Goal: Browse casually

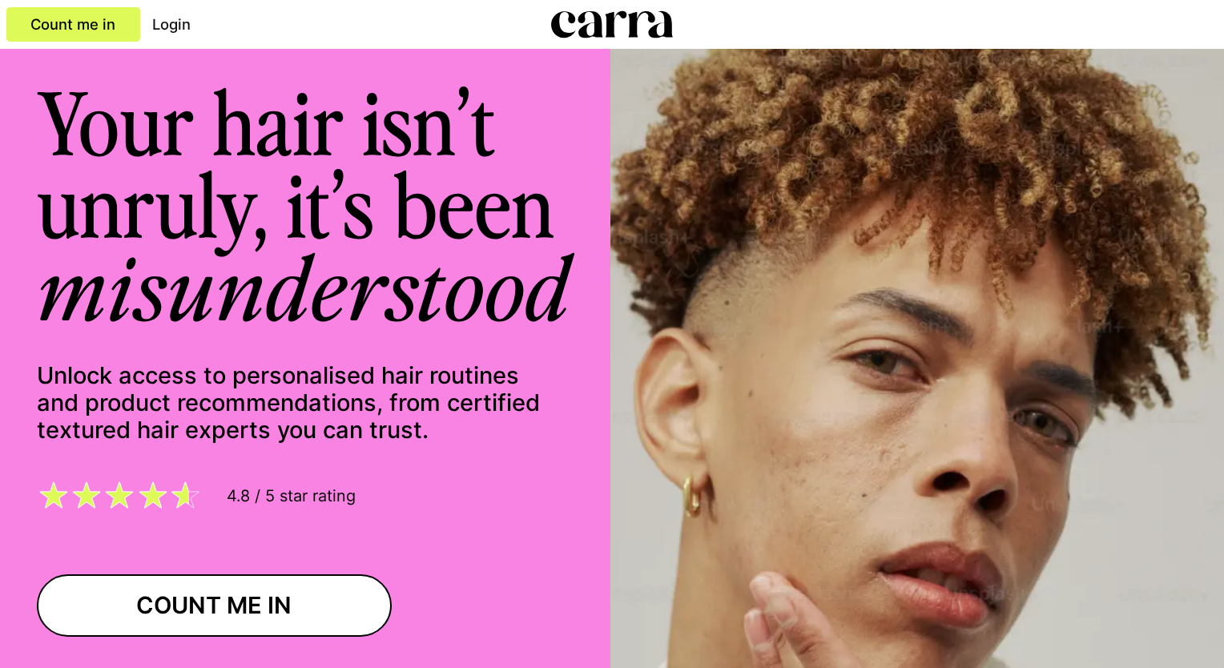
click at [583, 30] on icon at bounding box center [612, 24] width 123 height 27
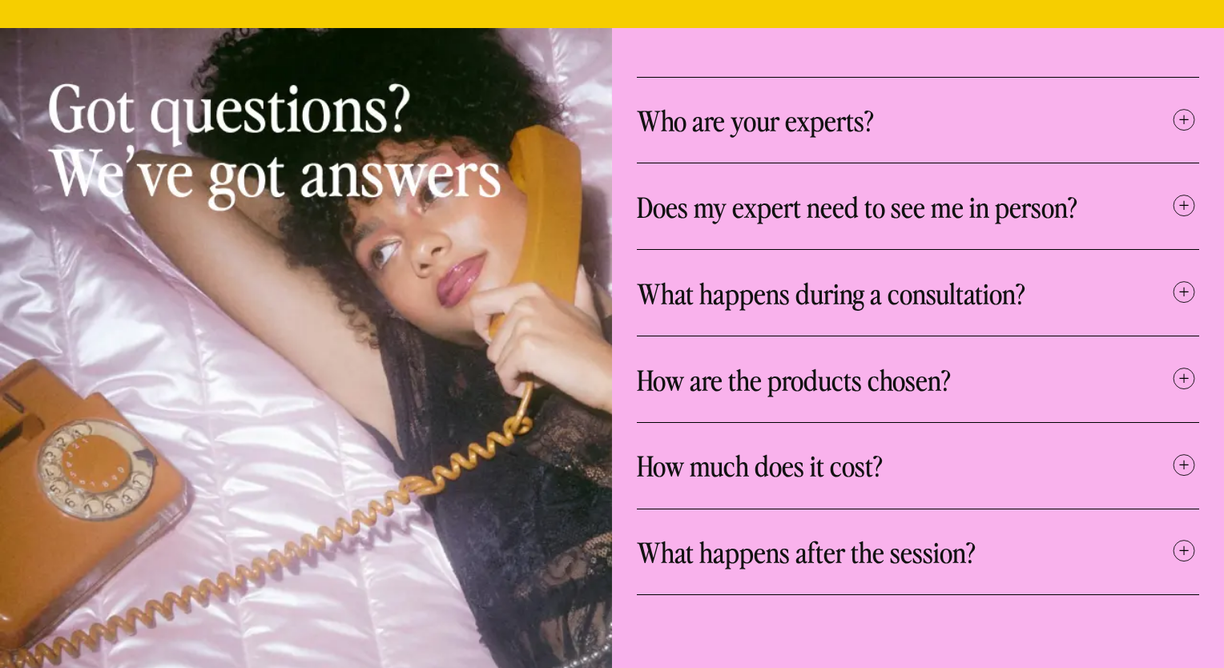
scroll to position [5376, 0]
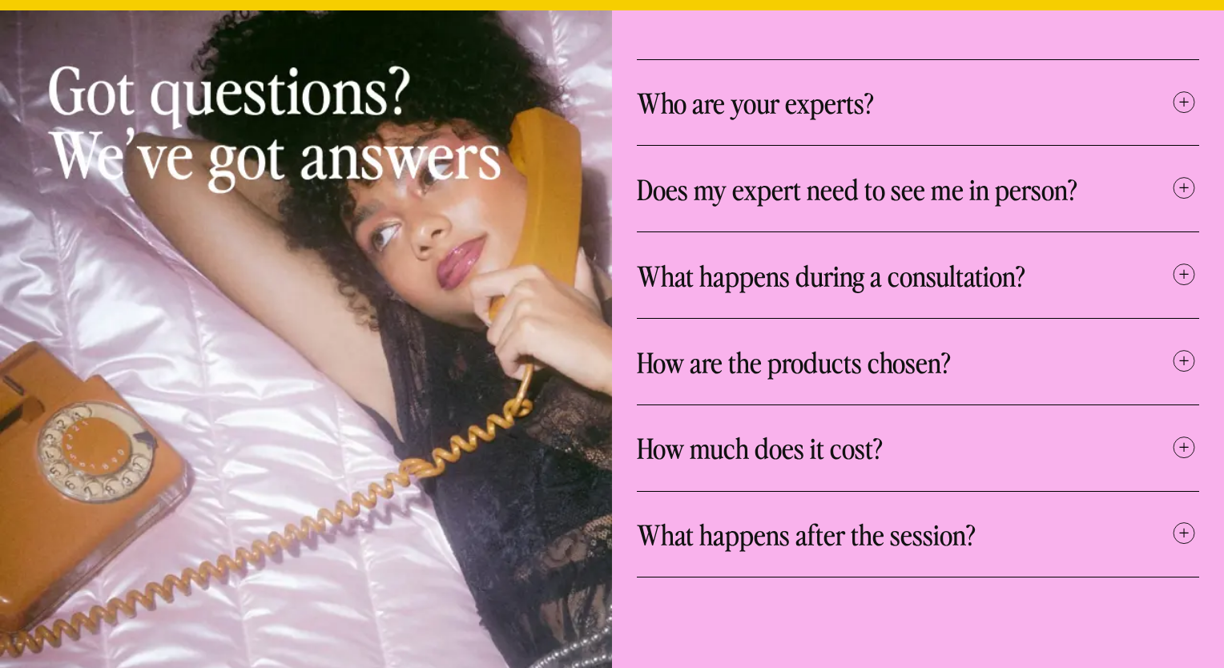
click at [1185, 356] on icon at bounding box center [1184, 360] width 9 height 9
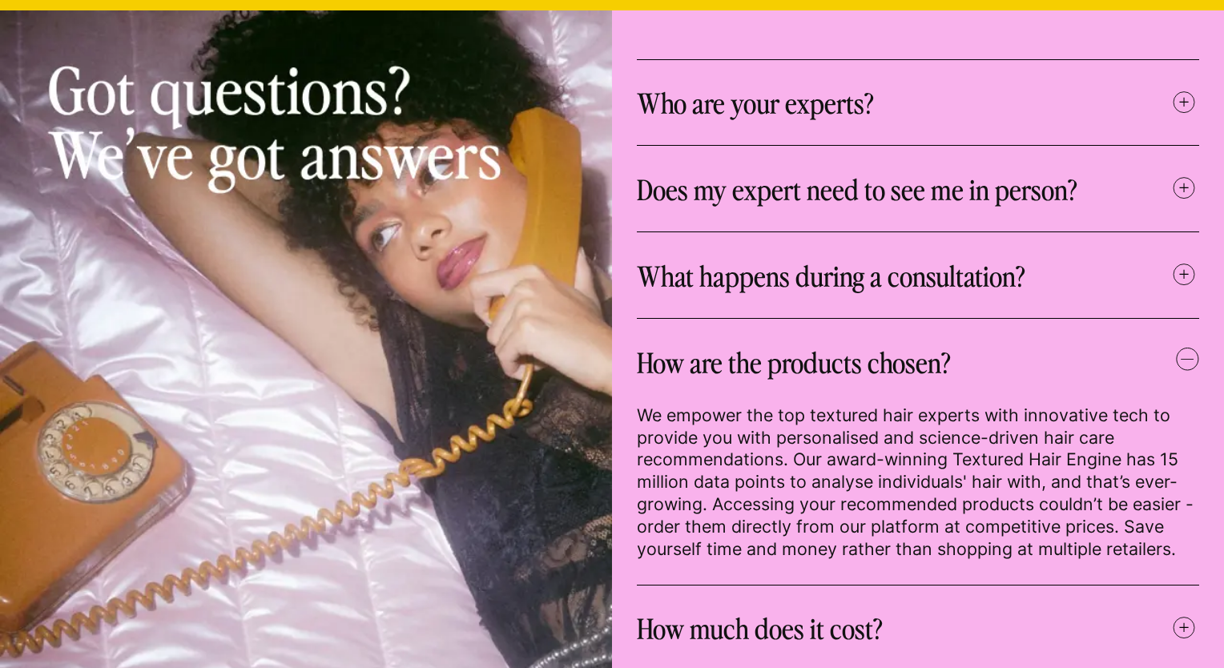
click at [1185, 348] on icon at bounding box center [1187, 359] width 23 height 23
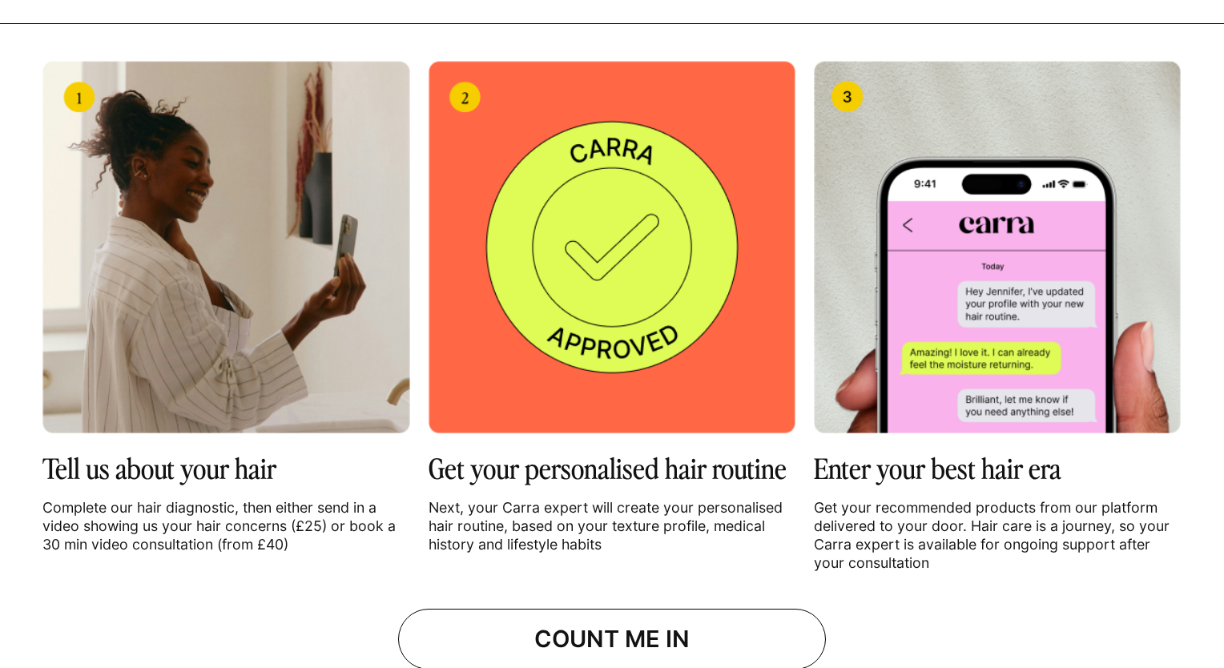
scroll to position [1834, 0]
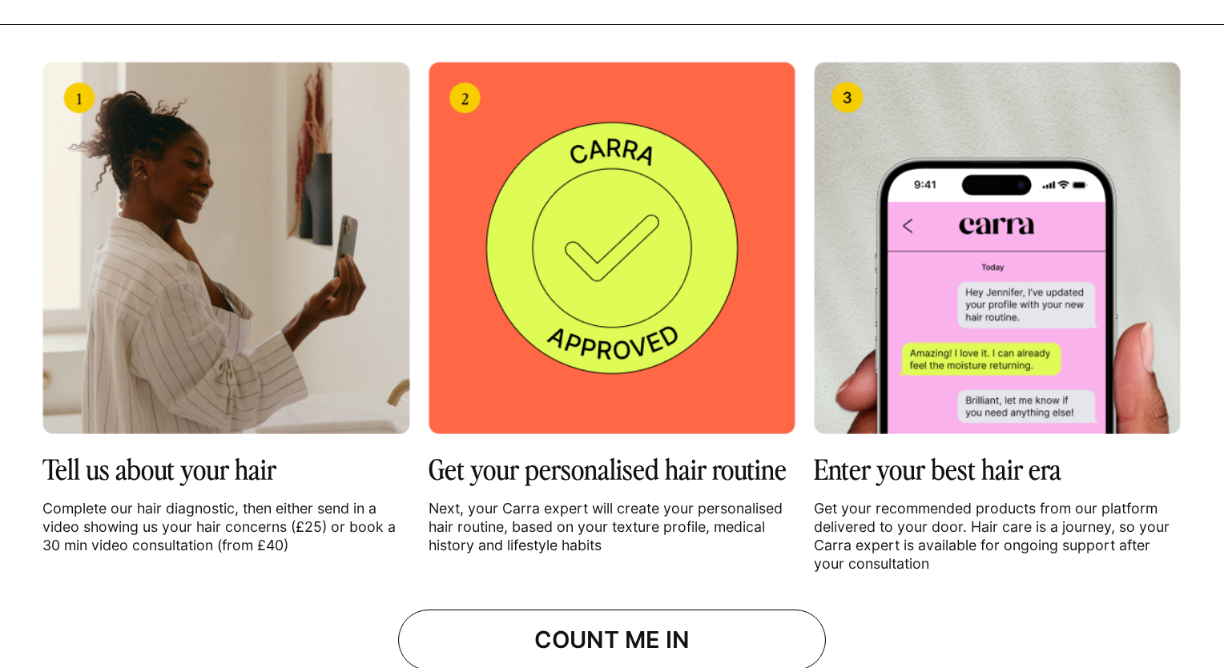
click at [1023, 255] on img at bounding box center [997, 248] width 367 height 372
click at [950, 244] on img at bounding box center [997, 248] width 367 height 372
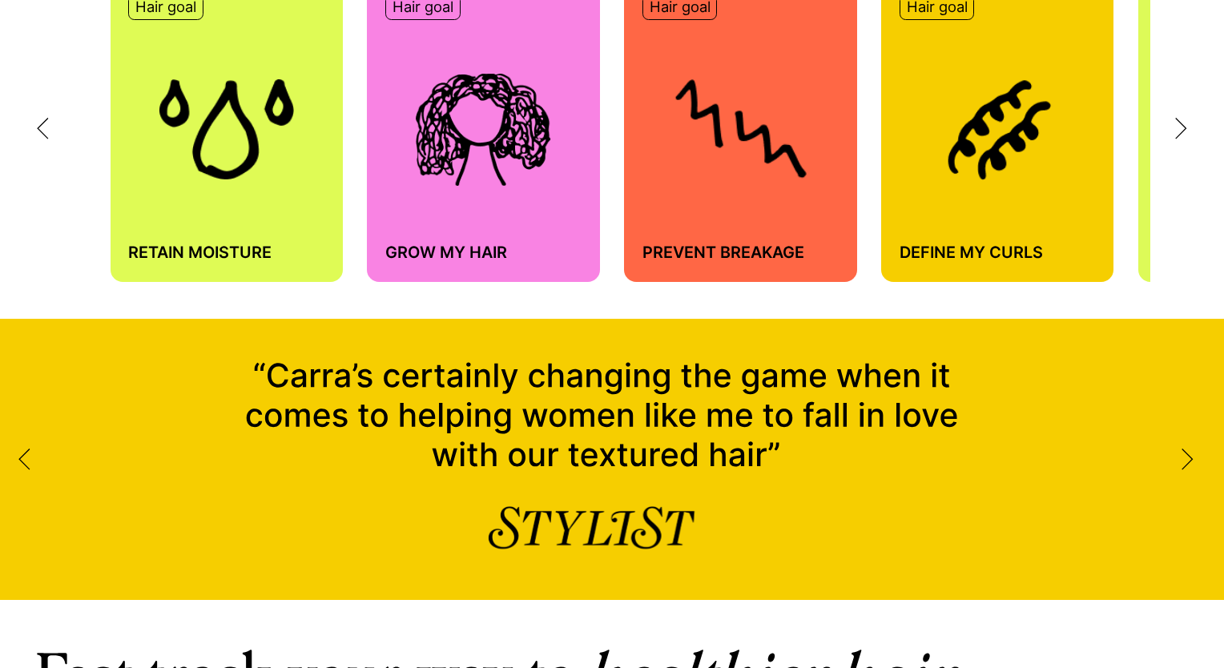
scroll to position [1019, 0]
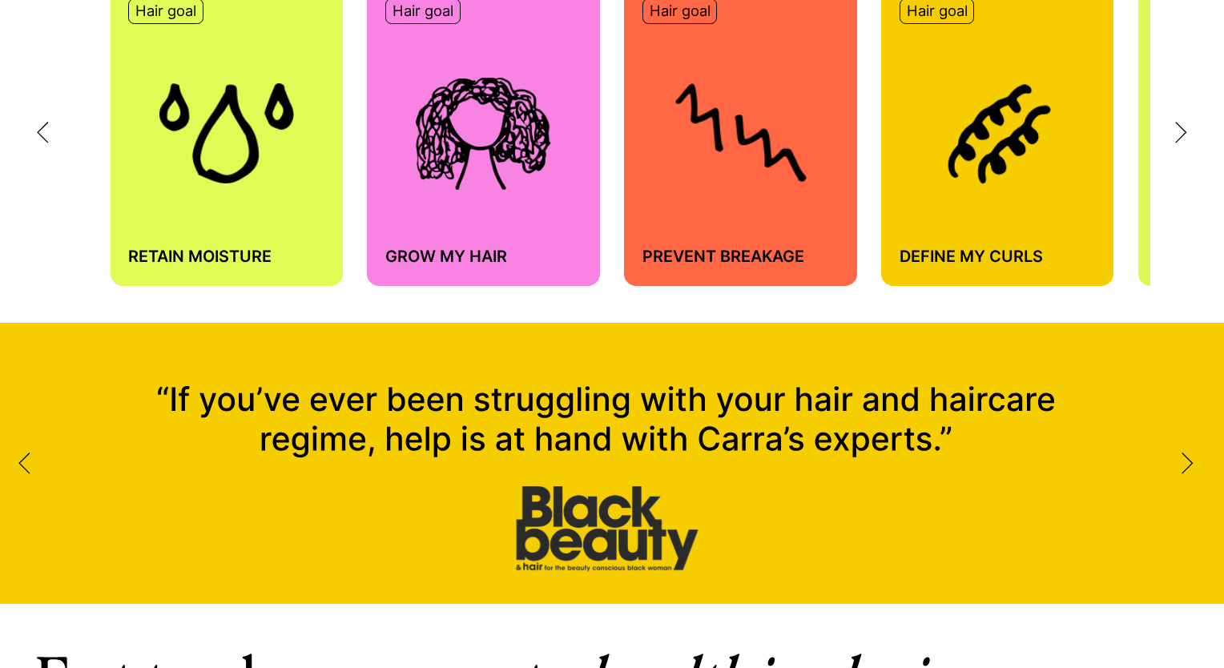
click at [1184, 464] on icon at bounding box center [1187, 463] width 12 height 22
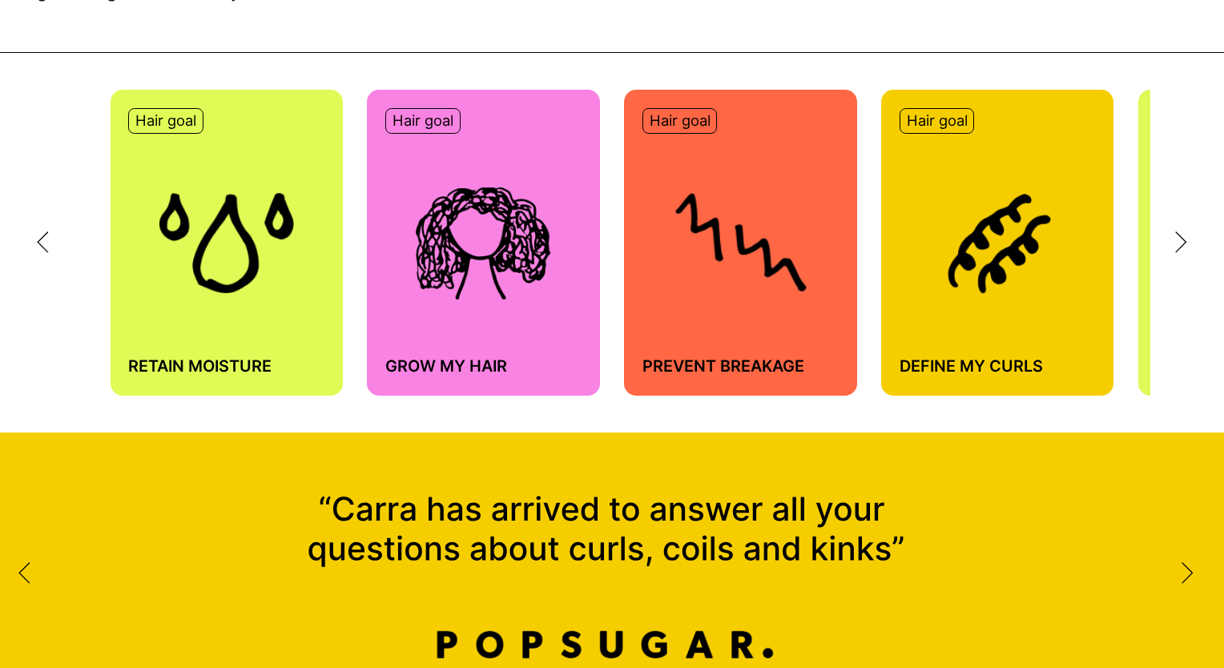
scroll to position [910, 0]
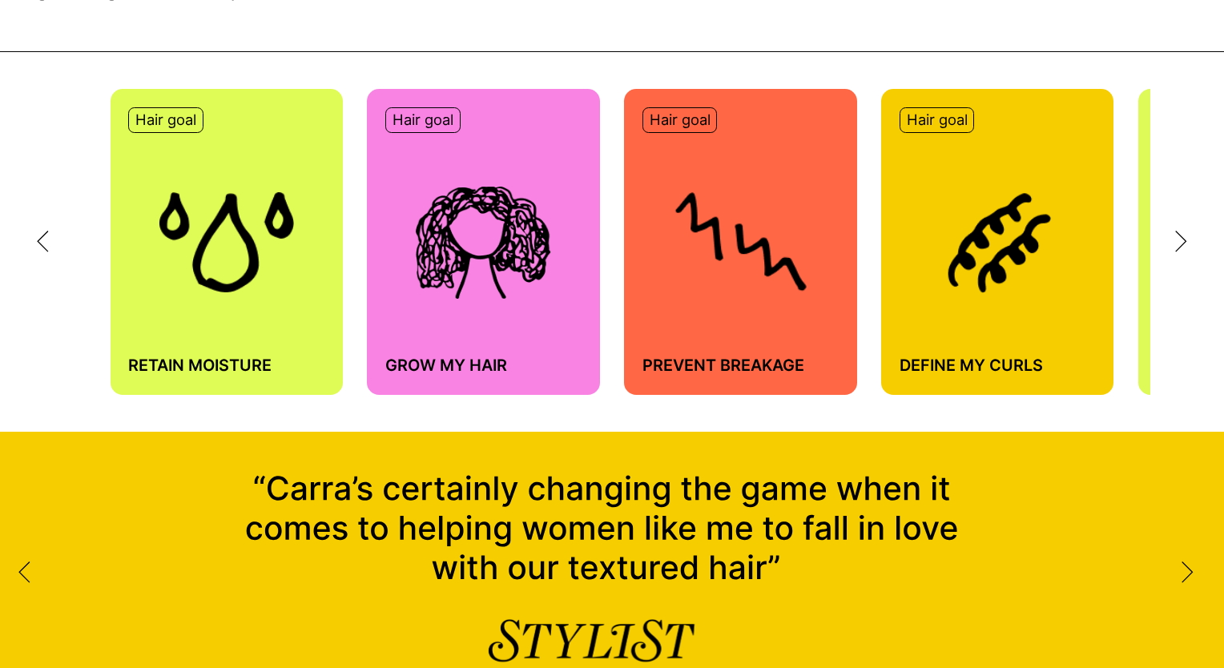
click at [1184, 239] on icon at bounding box center [1181, 242] width 12 height 22
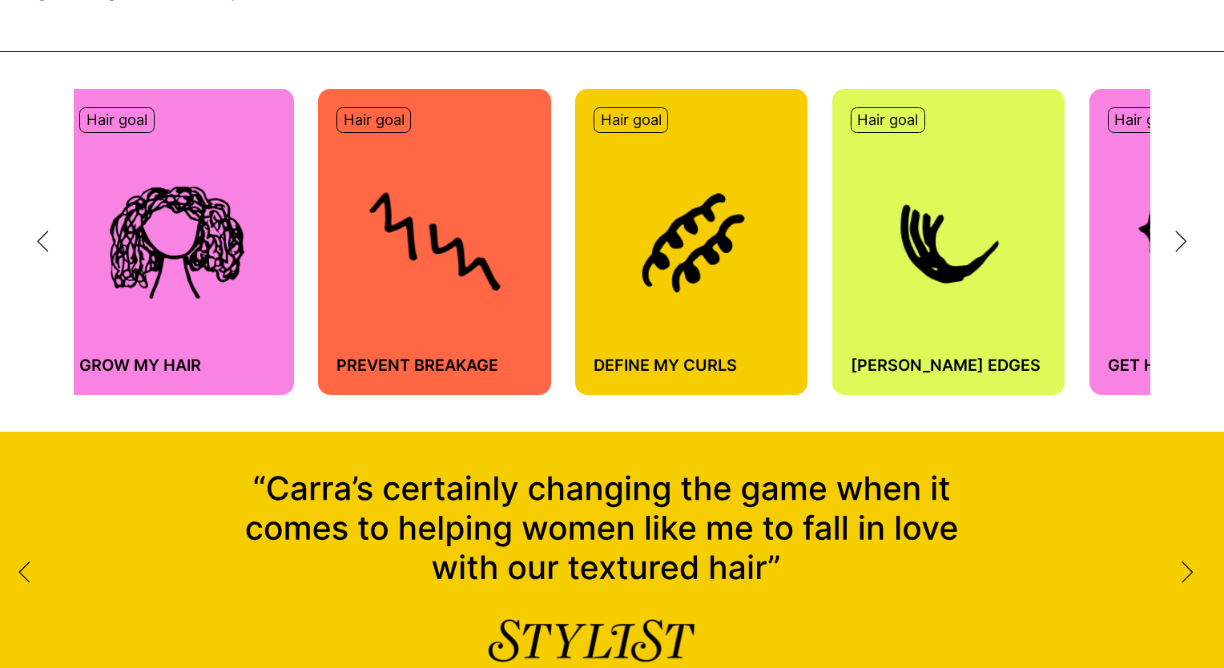
click at [1184, 239] on icon at bounding box center [1181, 242] width 12 height 22
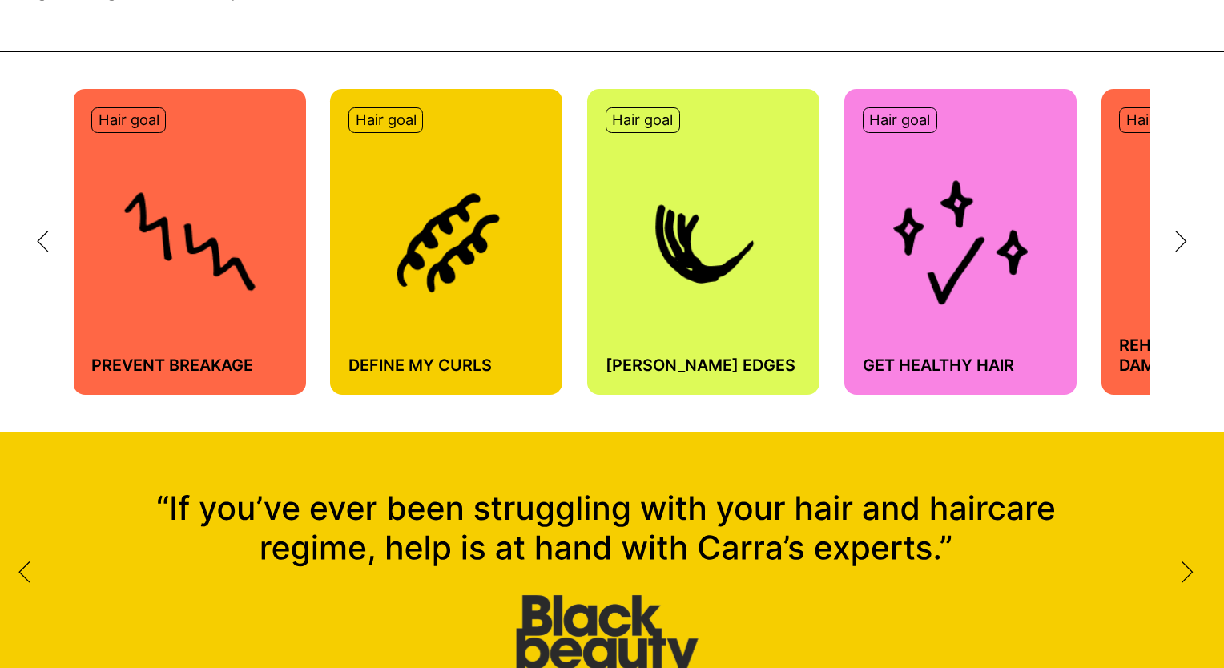
scroll to position [0, 612]
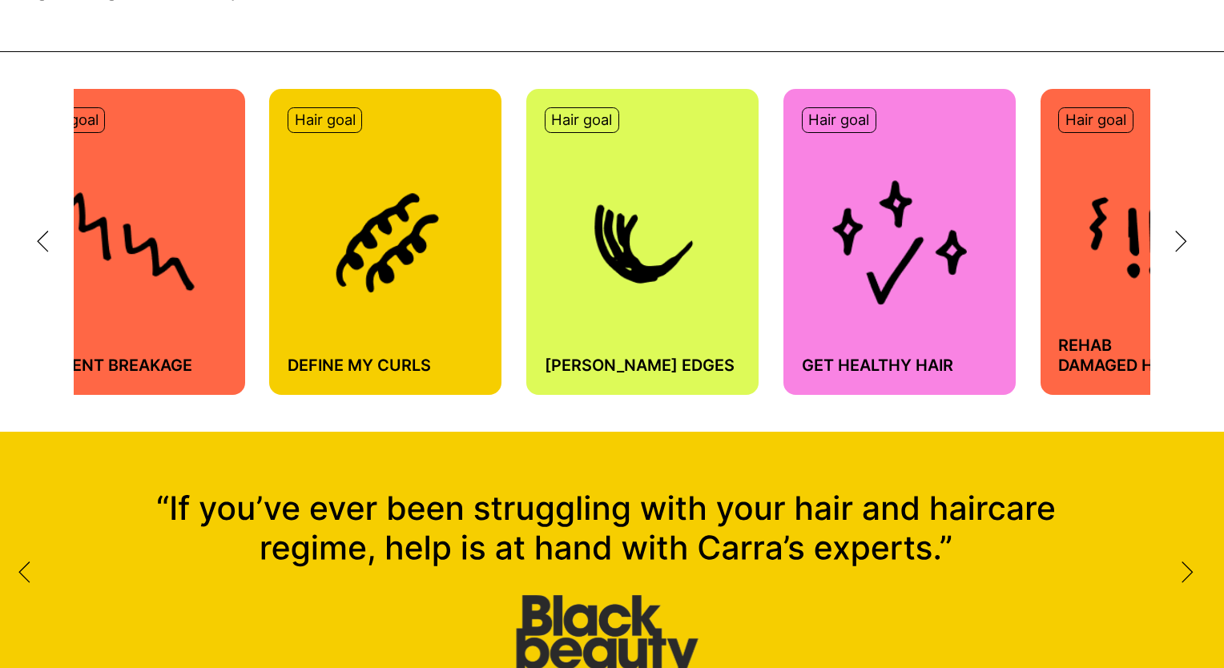
click at [1184, 239] on icon at bounding box center [1181, 242] width 12 height 22
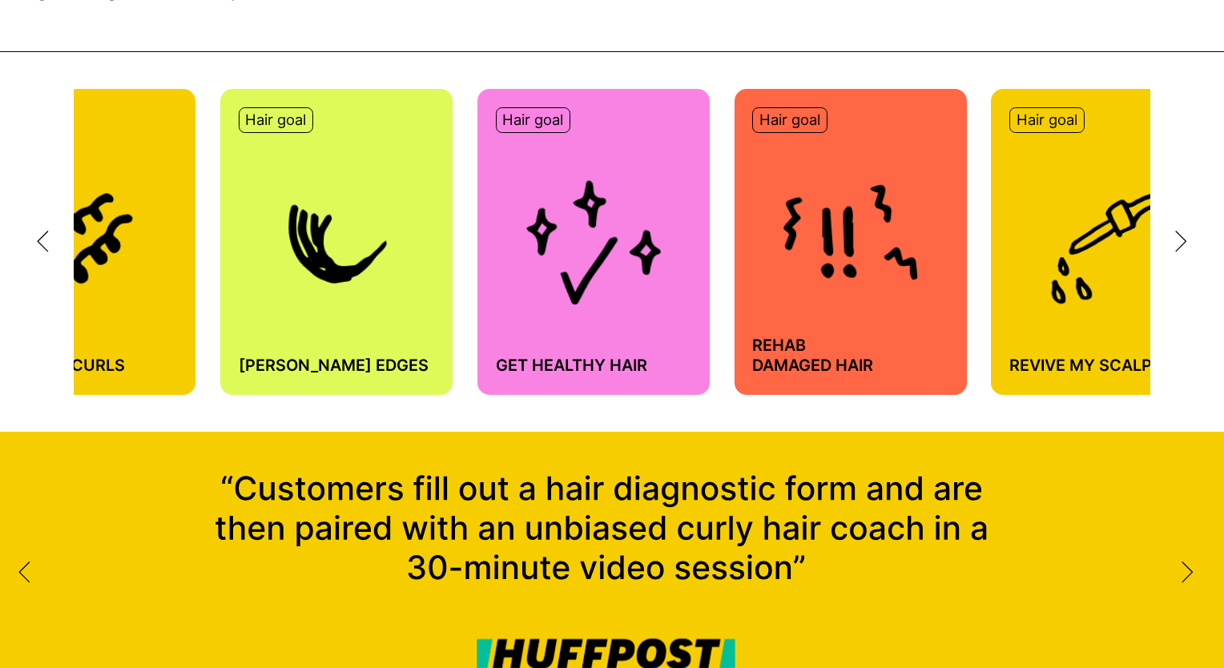
click at [1184, 239] on icon at bounding box center [1181, 242] width 12 height 22
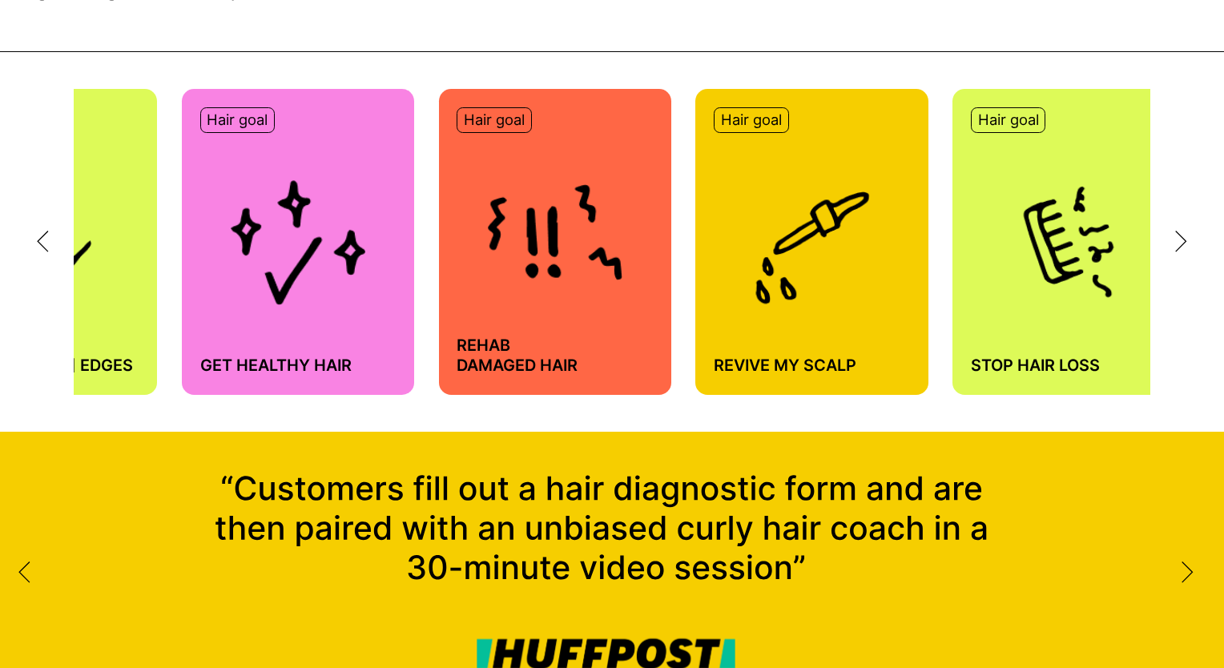
scroll to position [0, 1224]
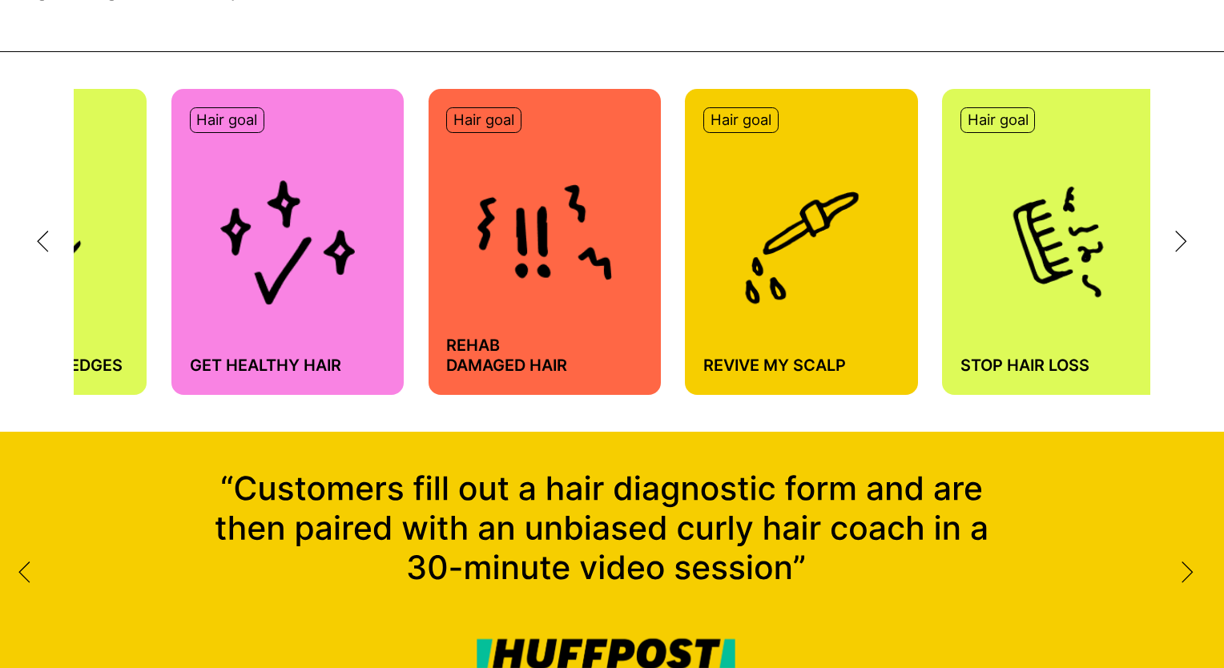
click at [1184, 239] on icon at bounding box center [1181, 242] width 12 height 22
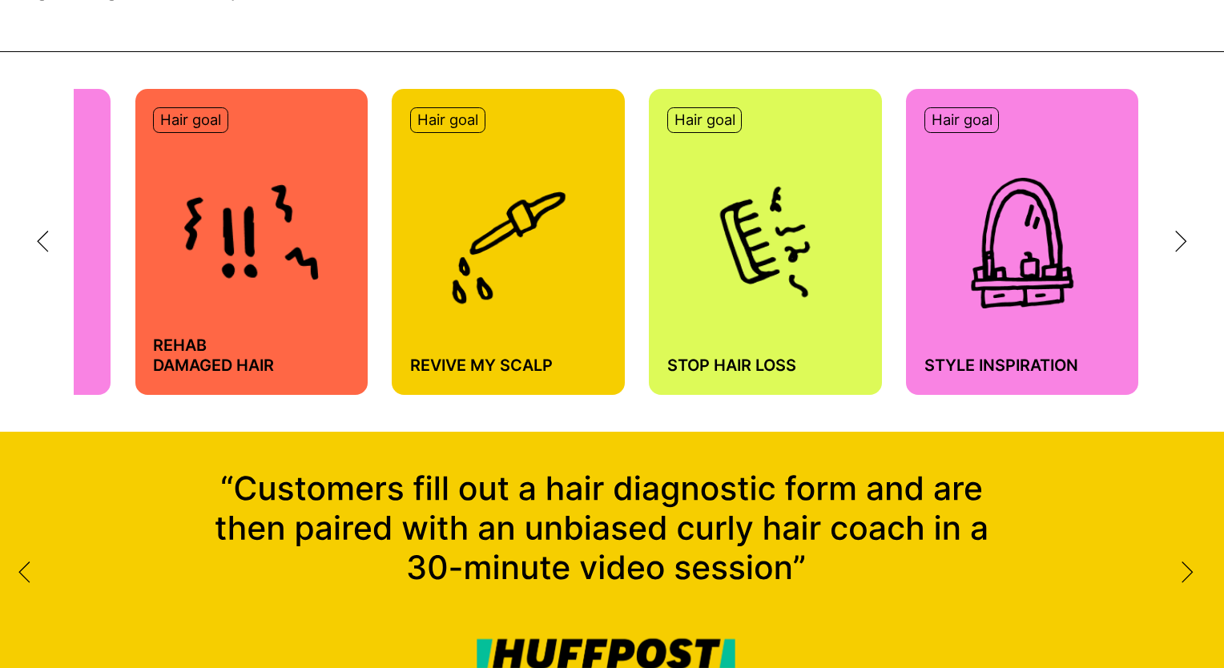
scroll to position [0, 1530]
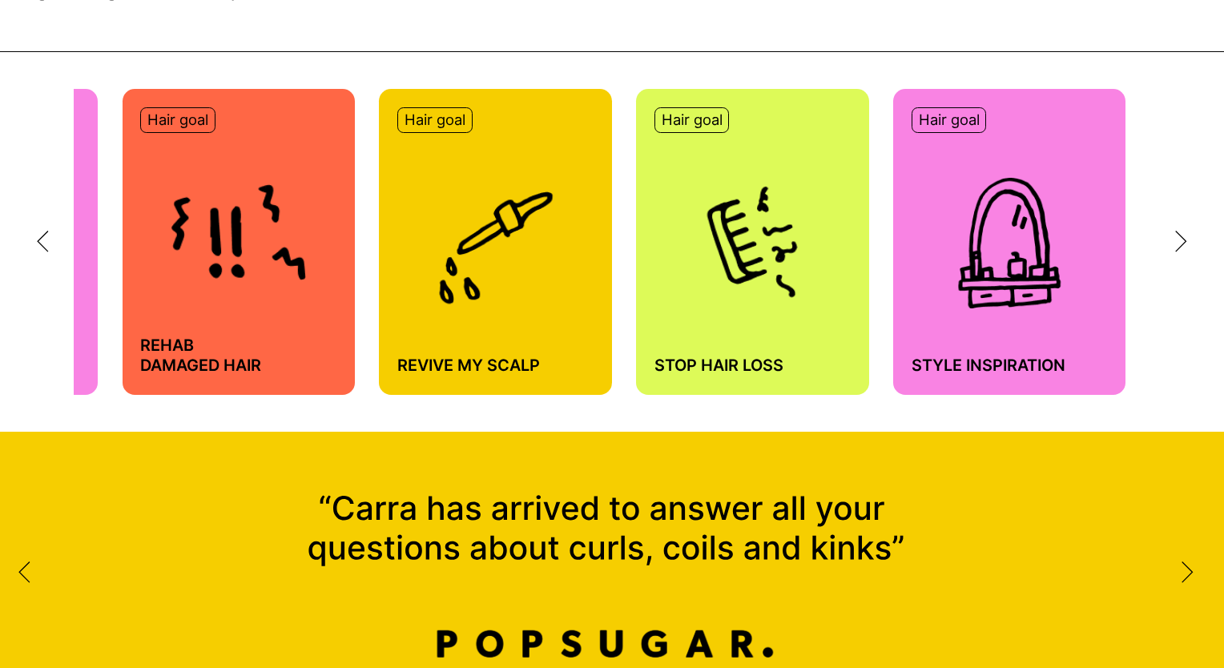
click at [1184, 239] on icon at bounding box center [1181, 242] width 12 height 22
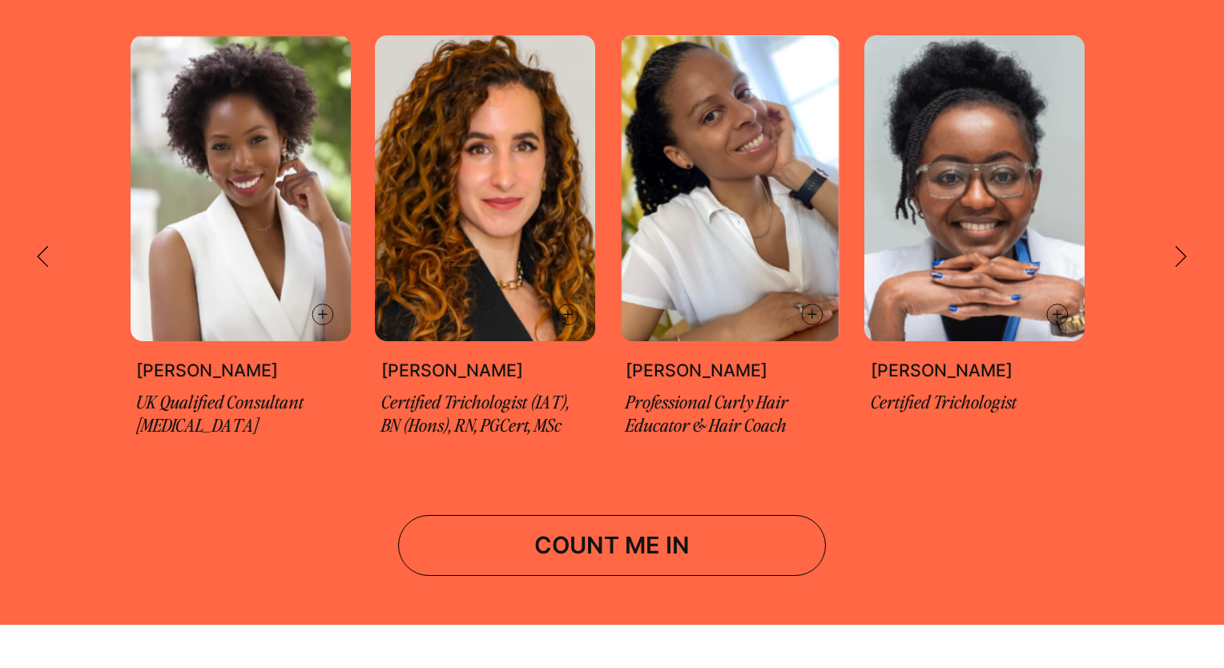
scroll to position [2816, 0]
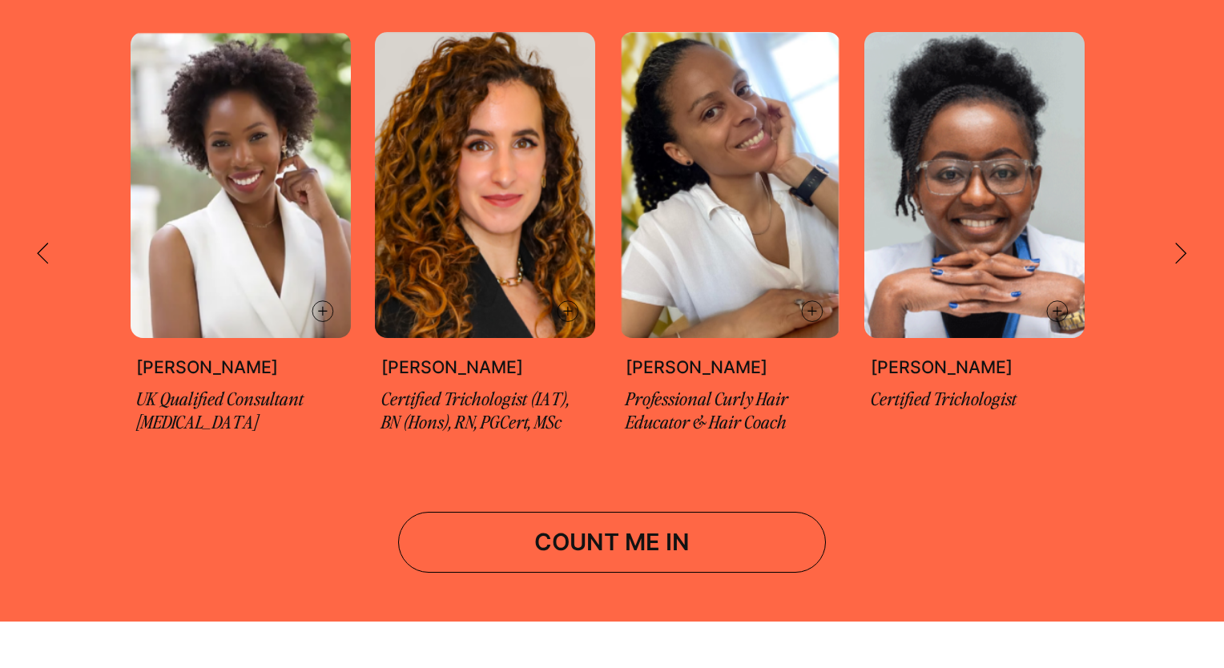
click at [1187, 252] on icon at bounding box center [1181, 254] width 12 height 22
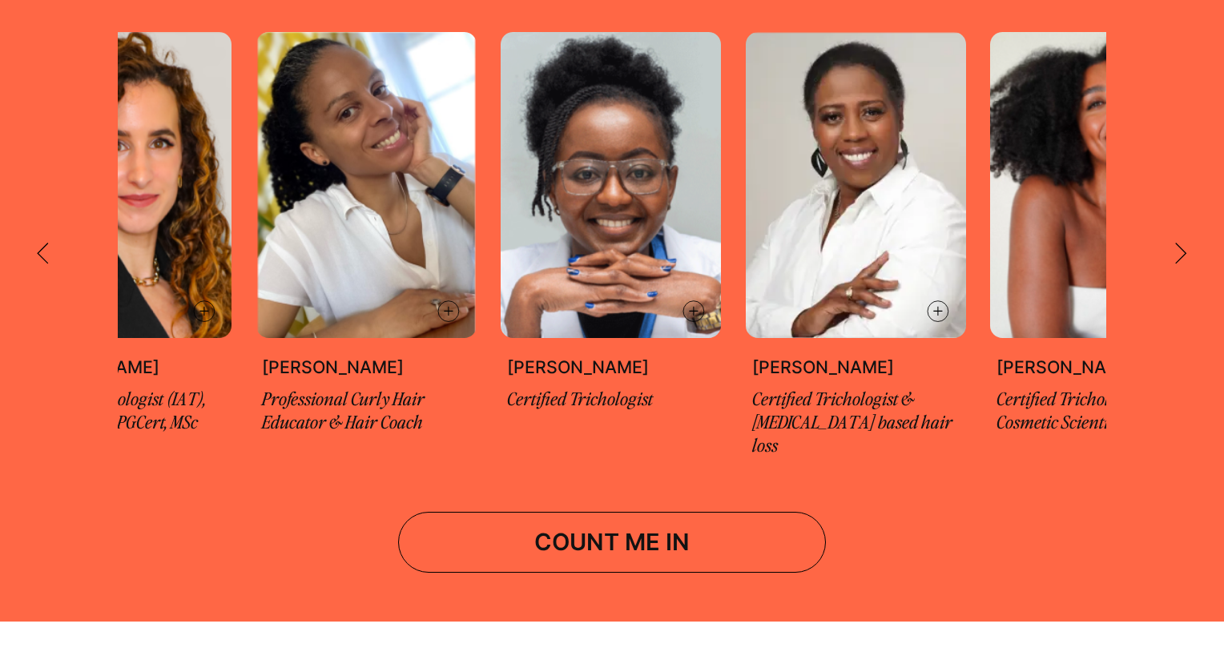
scroll to position [0, 367]
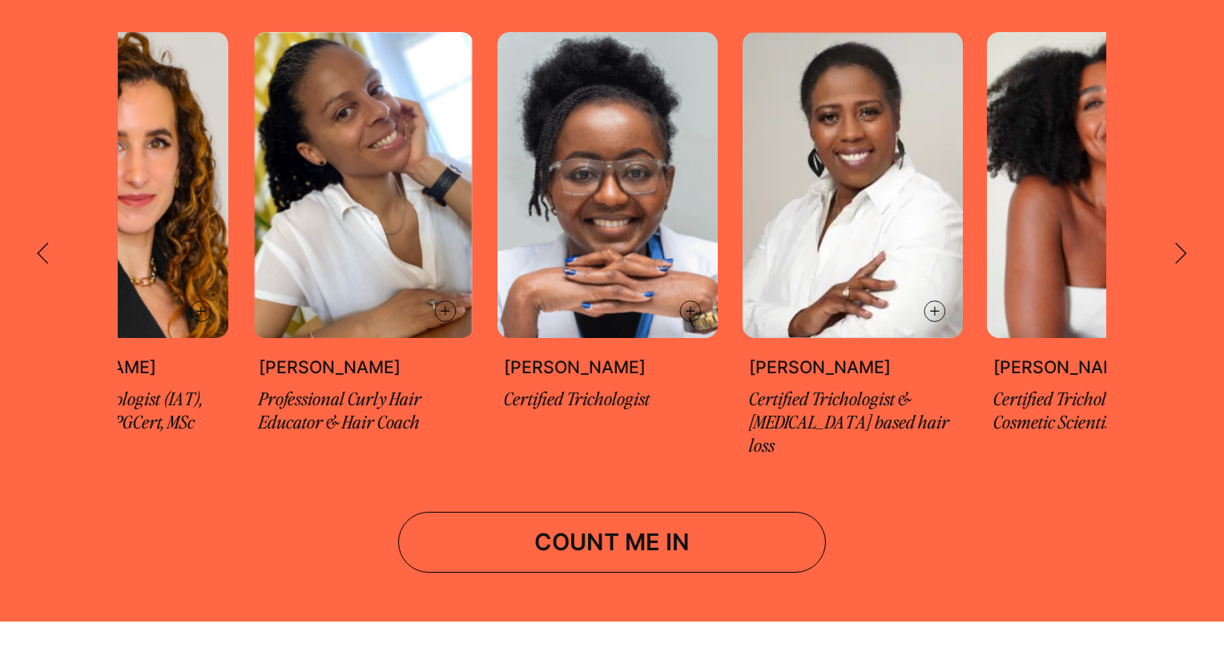
click at [1184, 243] on icon at bounding box center [1181, 254] width 12 height 22
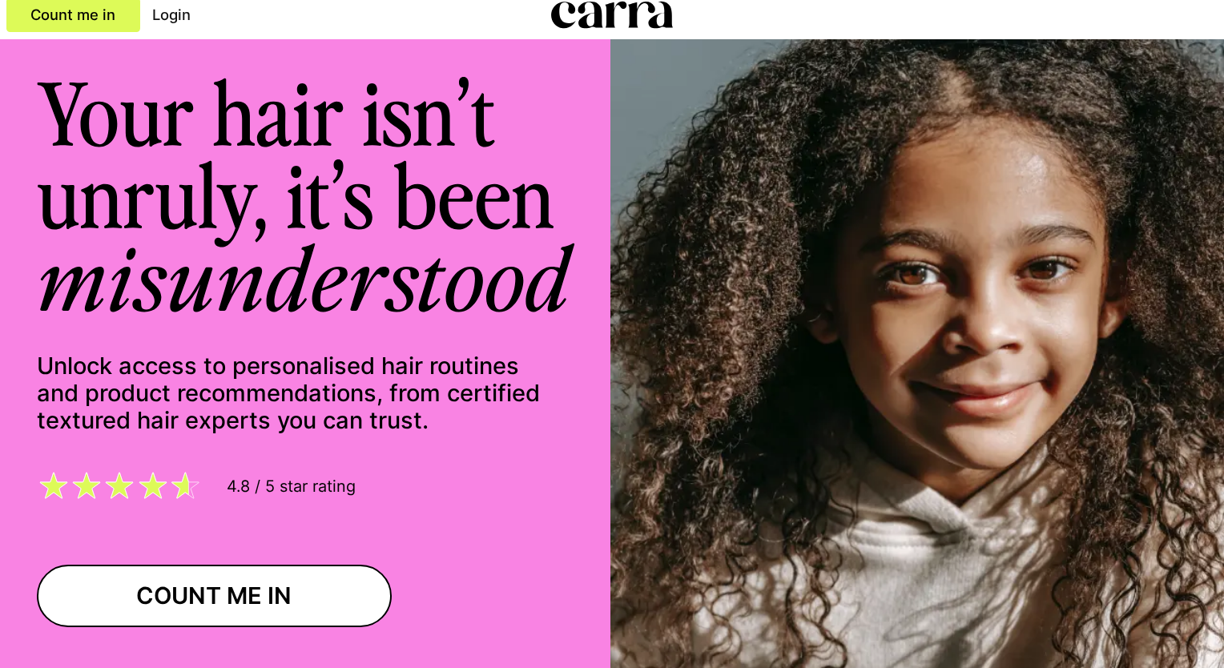
scroll to position [0, 0]
